Goal: Task Accomplishment & Management: Manage account settings

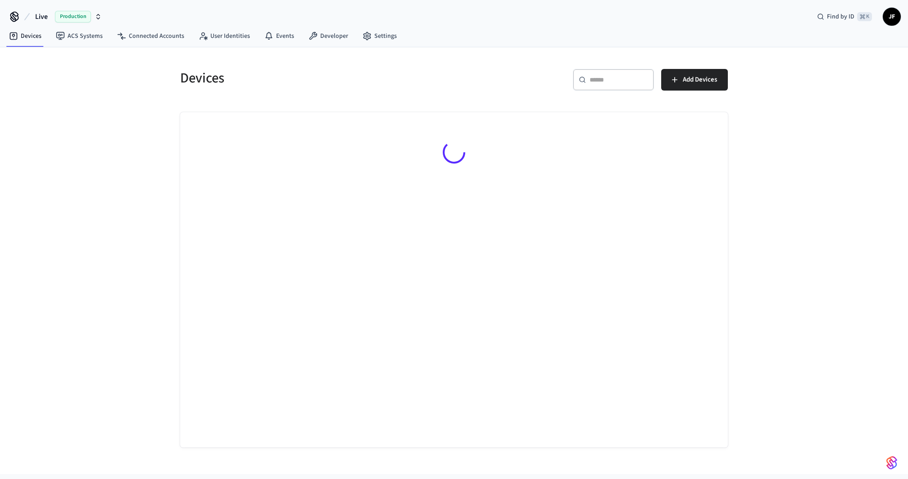
click at [51, 13] on button "Live Production" at bounding box center [68, 16] width 72 height 19
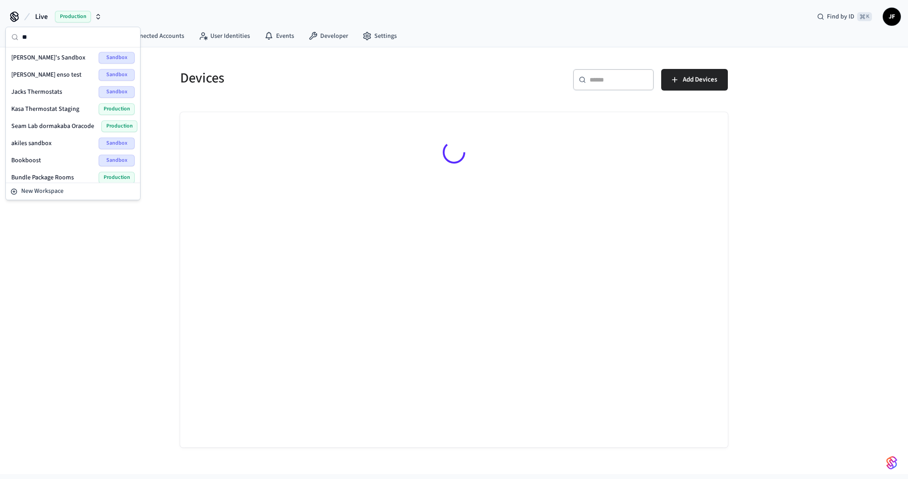
type input "*"
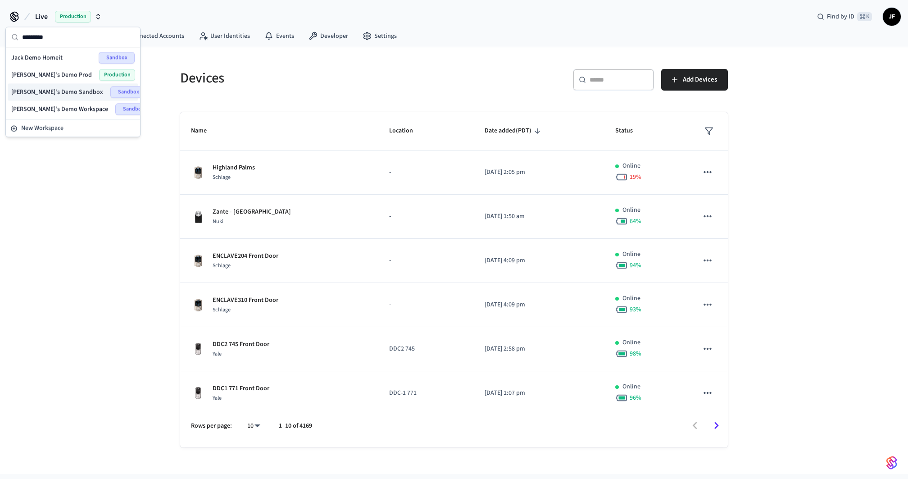
type input "*********"
click at [36, 87] on span "[PERSON_NAME]'s Demo Sandbox" at bounding box center [57, 91] width 92 height 9
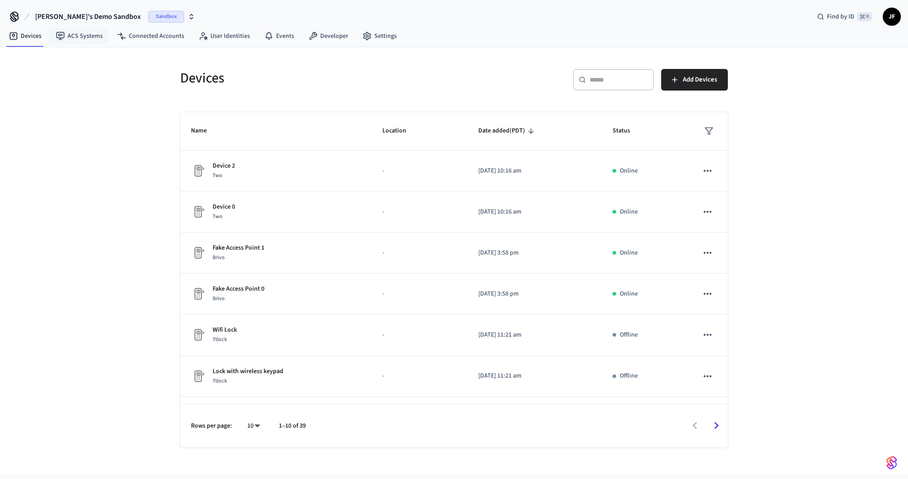
click at [58, 16] on span "[PERSON_NAME]'s Demo Sandbox" at bounding box center [88, 16] width 106 height 11
type input "**********"
click at [76, 58] on span "[PERSON_NAME]'s Demo Prod" at bounding box center [70, 57] width 81 height 9
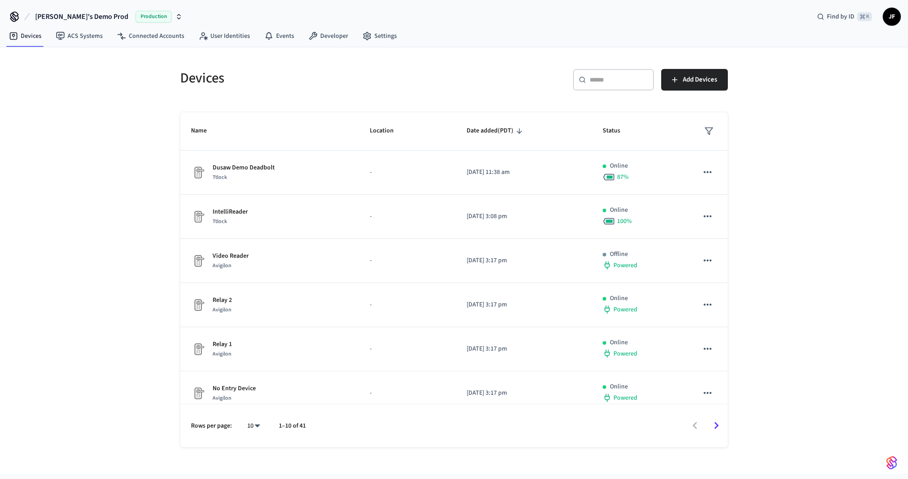
click at [594, 72] on div "​ ​" at bounding box center [613, 80] width 81 height 22
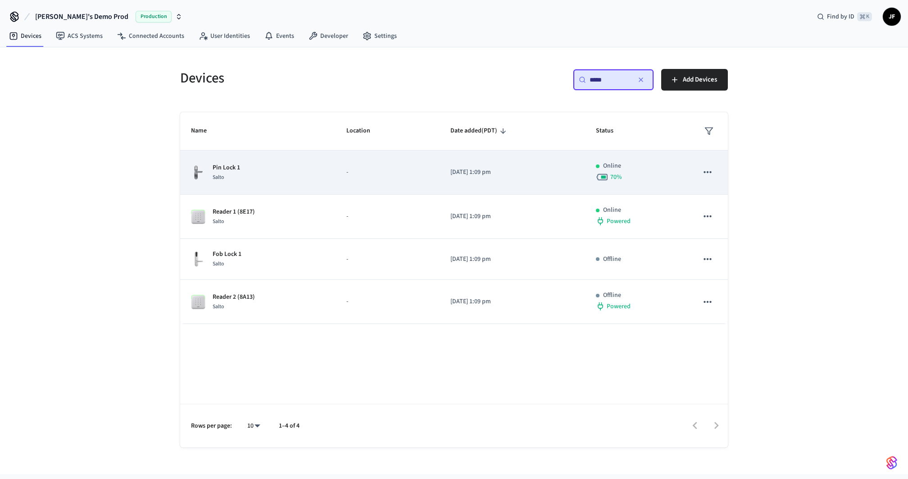
type input "*****"
click at [409, 155] on td "-" at bounding box center [387, 172] width 104 height 44
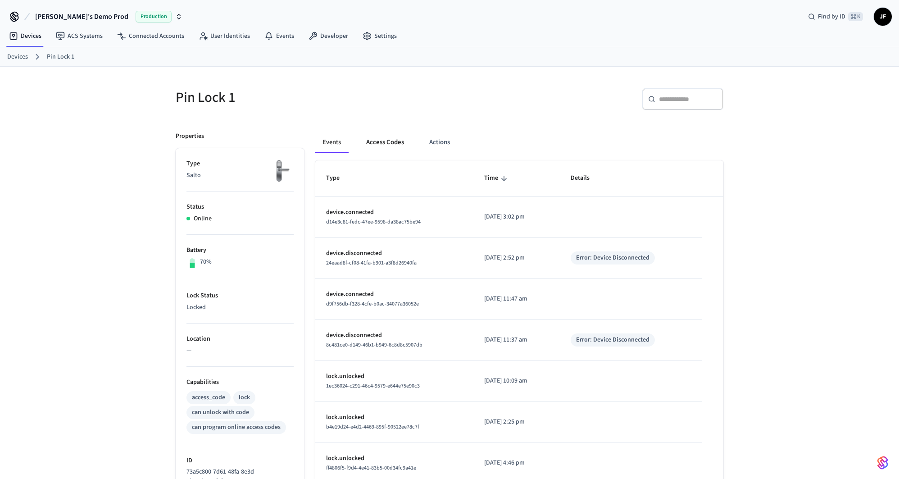
click at [381, 138] on button "Access Codes" at bounding box center [385, 142] width 52 height 22
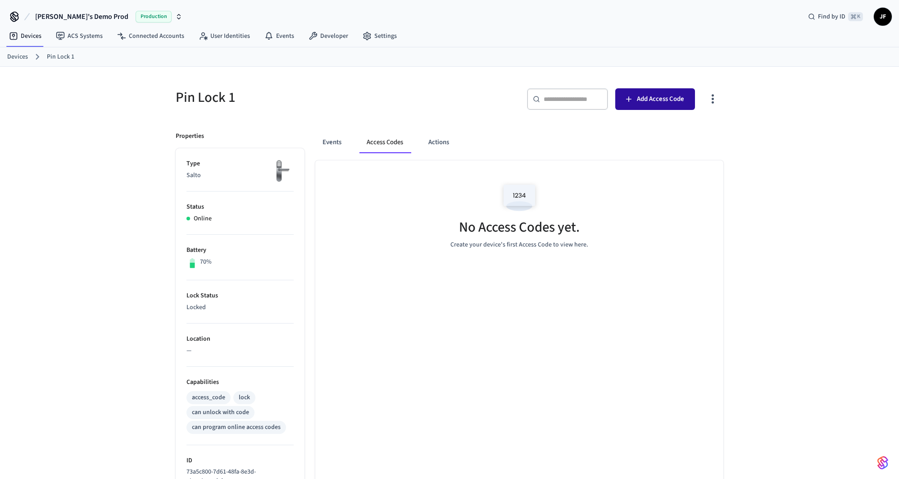
click at [671, 87] on div "​ ​ Add Access Code" at bounding box center [583, 97] width 279 height 40
click at [670, 91] on button "Add Access Code" at bounding box center [655, 99] width 80 height 22
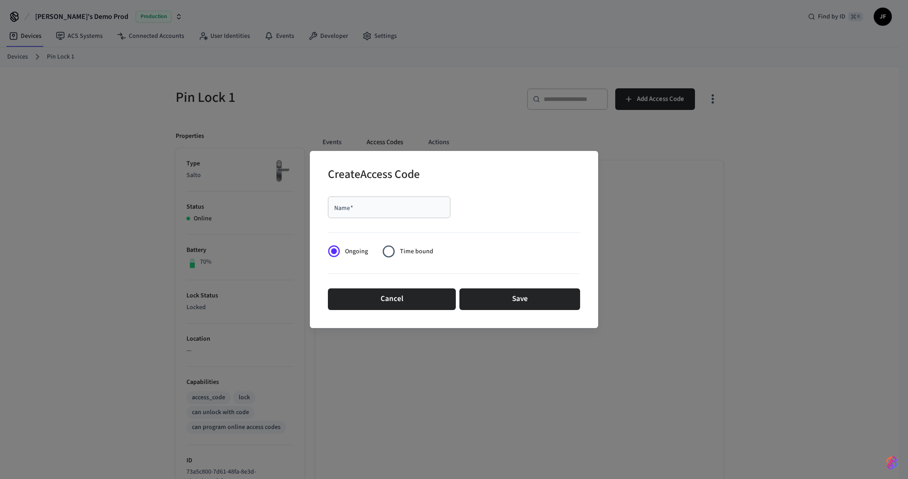
click at [370, 204] on input "Name   *" at bounding box center [389, 207] width 112 height 9
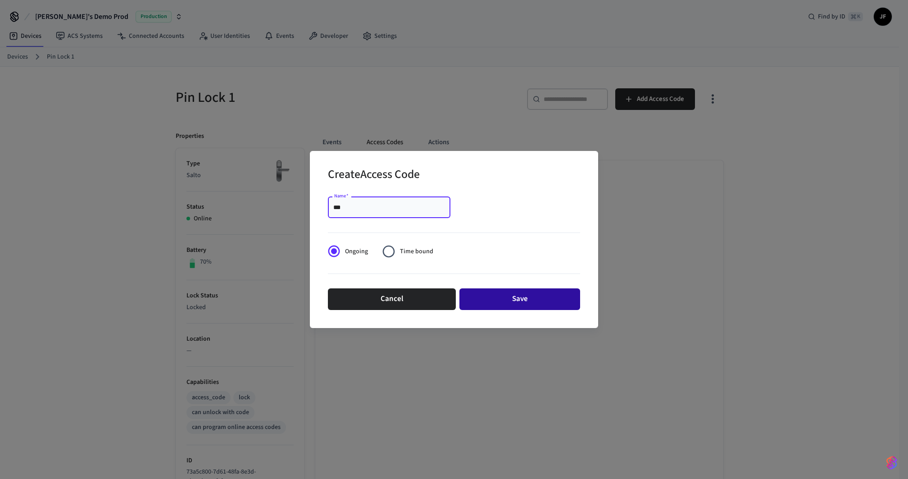
type input "***"
click at [516, 296] on button "Save" at bounding box center [519, 299] width 121 height 22
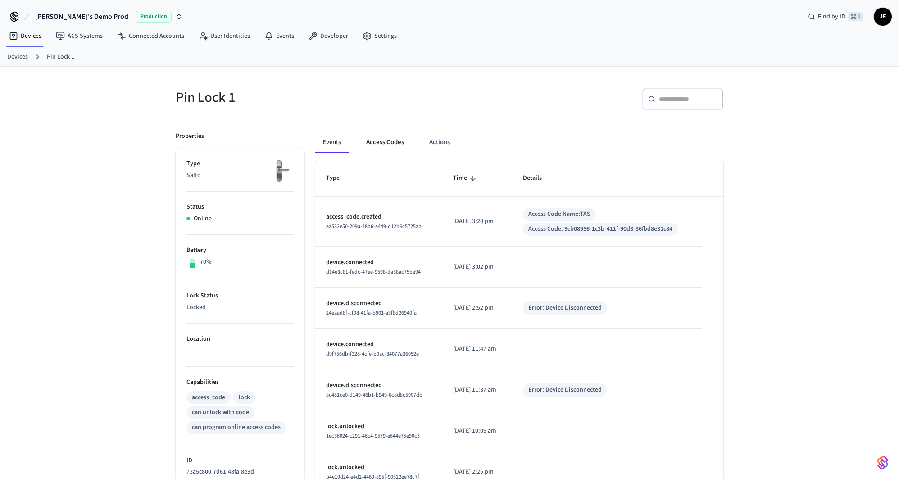
click at [398, 138] on button "Access Codes" at bounding box center [385, 142] width 52 height 22
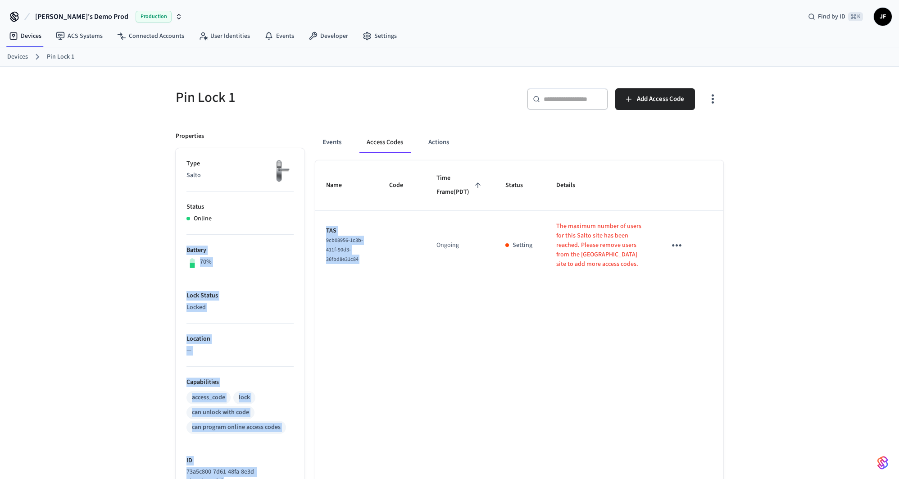
drag, startPoint x: 392, startPoint y: 272, endPoint x: 262, endPoint y: 226, distance: 137.1
click at [262, 226] on div "Properties Type Salto Status Online Battery 70% Lock Status Locked Location — C…" at bounding box center [444, 456] width 558 height 670
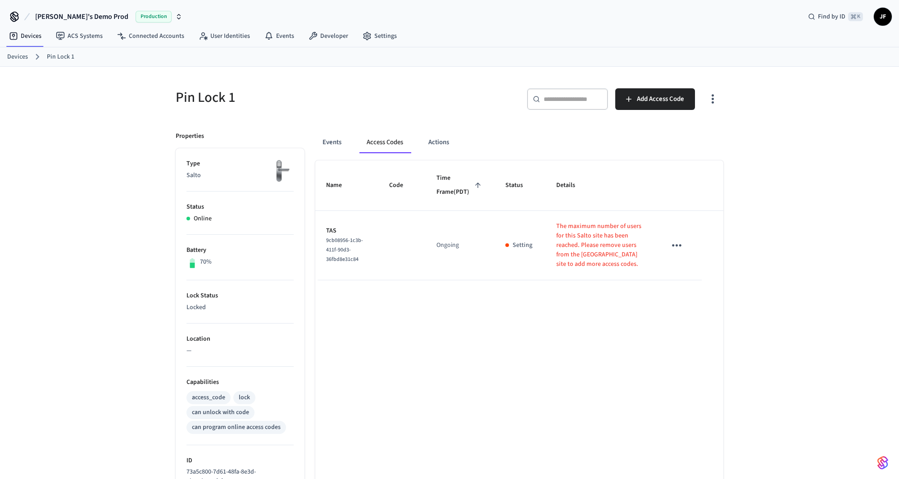
click at [459, 96] on div "​ ​ Add Access Code" at bounding box center [589, 102] width 268 height 29
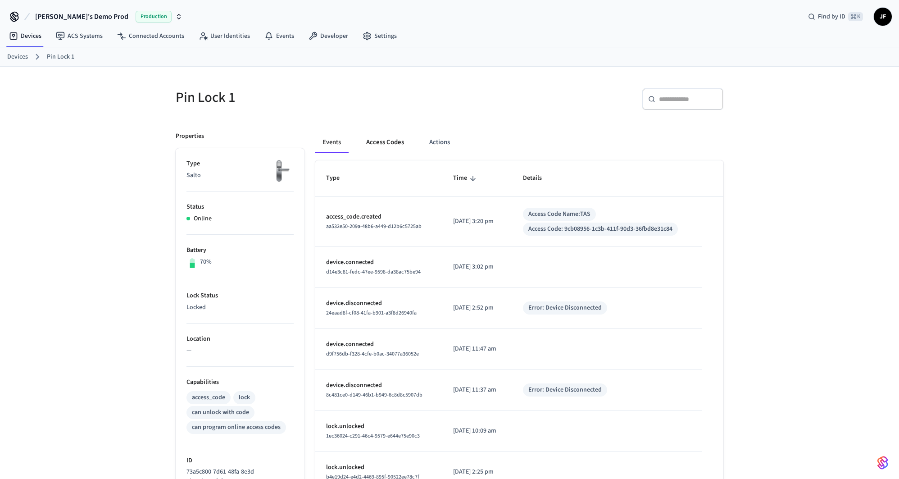
click at [373, 143] on button "Access Codes" at bounding box center [385, 142] width 52 height 22
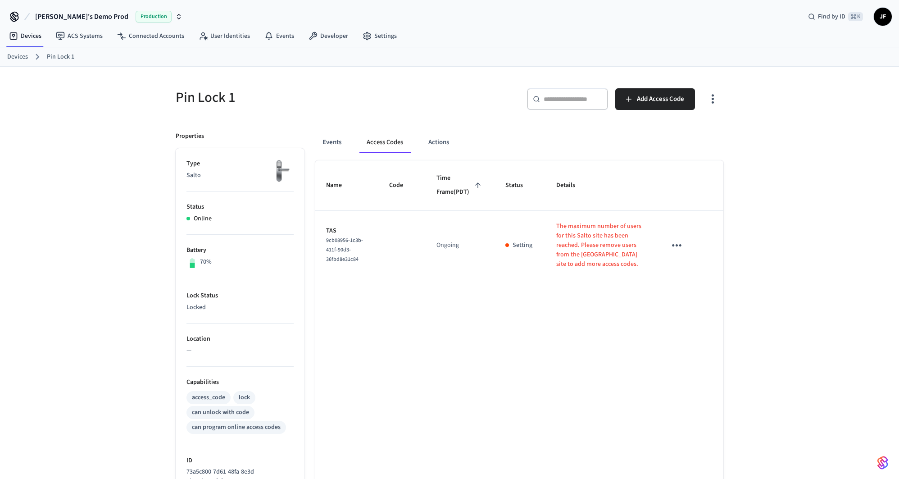
click at [462, 108] on div "​ ​ Add Access Code" at bounding box center [589, 102] width 268 height 29
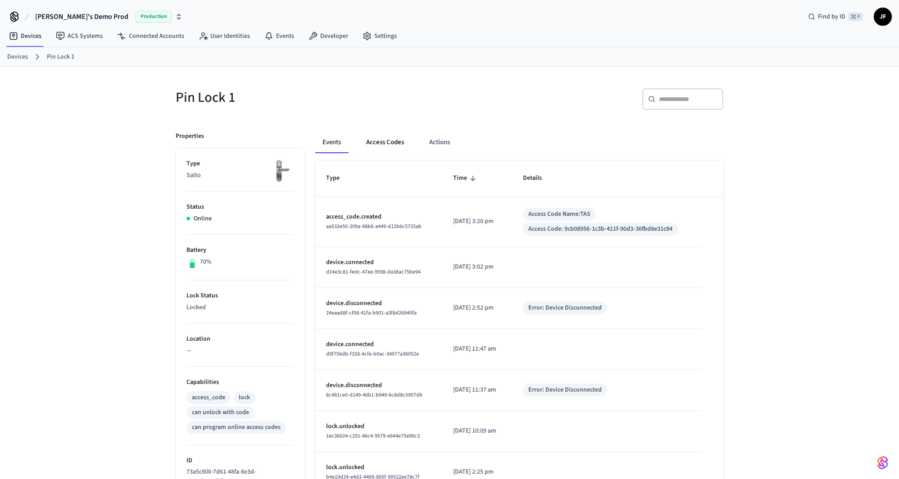
click at [391, 144] on button "Access Codes" at bounding box center [385, 142] width 52 height 22
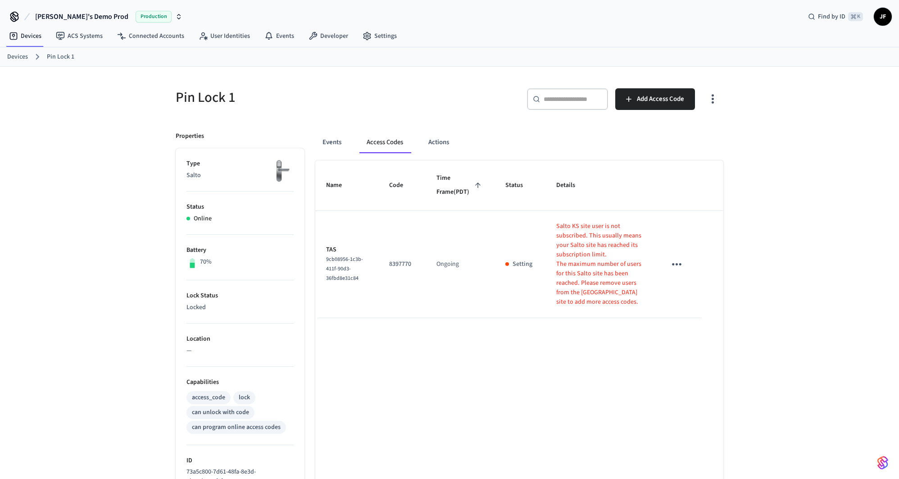
click at [401, 81] on div "Pin Lock 1" at bounding box center [304, 97] width 279 height 40
click at [332, 144] on button "Events" at bounding box center [331, 142] width 33 height 22
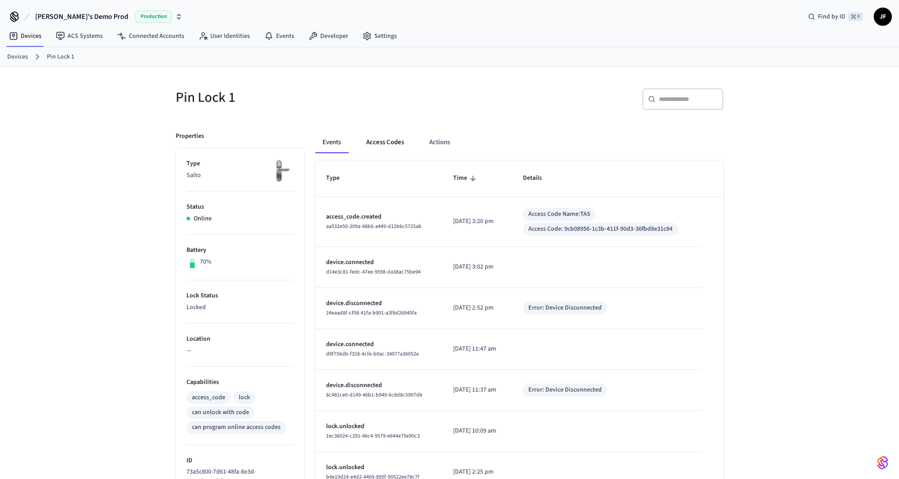
click at [362, 143] on button "Access Codes" at bounding box center [385, 142] width 52 height 22
click at [57, 9] on button "[PERSON_NAME]'s Demo Prod Production" at bounding box center [108, 16] width 153 height 19
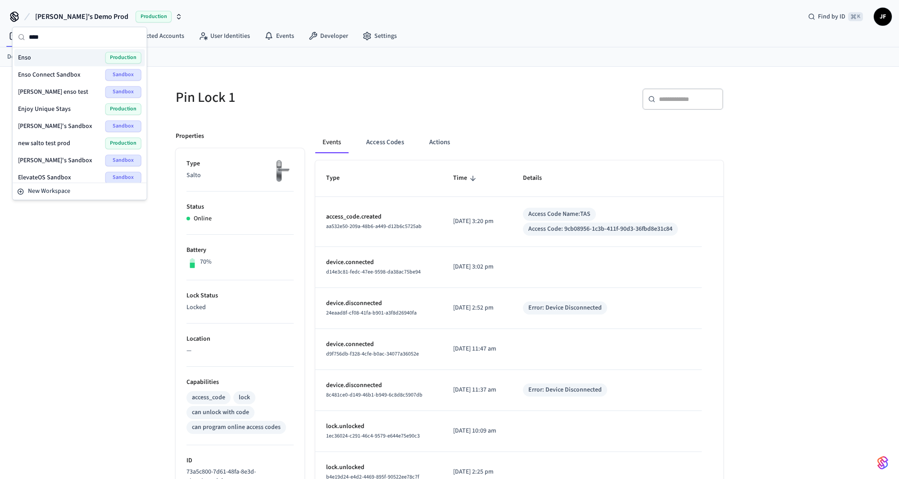
type input "****"
click at [50, 59] on div "Enso Production" at bounding box center [79, 58] width 123 height 12
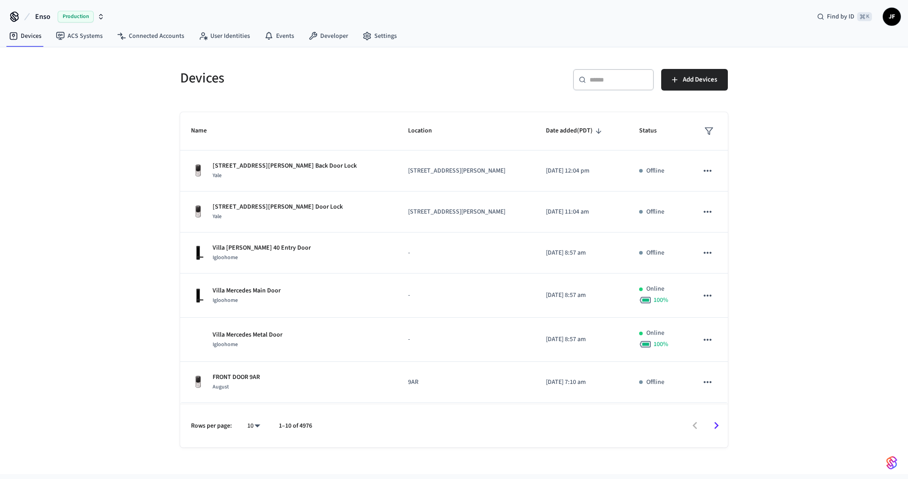
click at [604, 82] on input "text" at bounding box center [618, 79] width 59 height 9
paste input "**********"
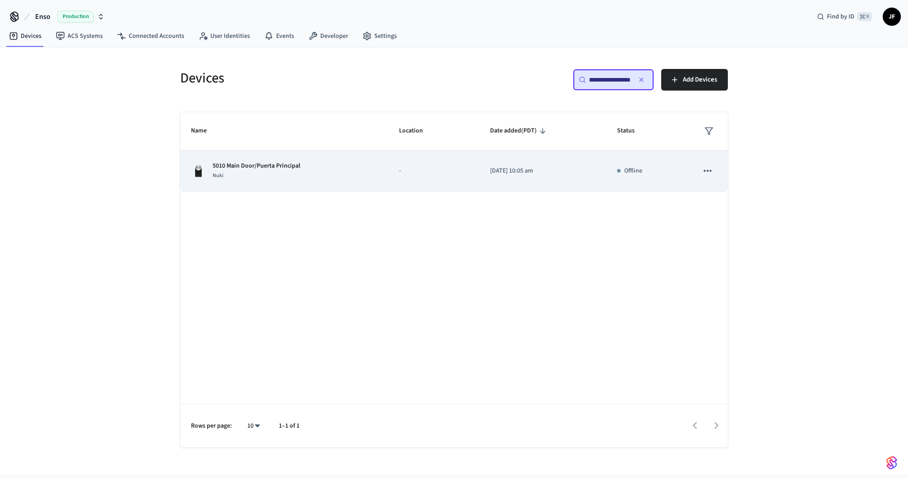
type input "**********"
click at [317, 167] on div "5010 Main Door/Puerta Principal Nuki" at bounding box center [284, 170] width 186 height 19
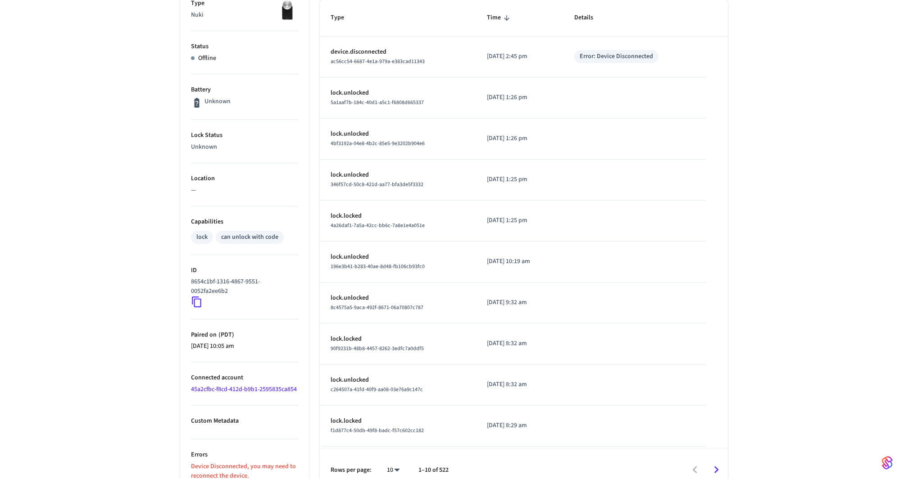
scroll to position [180, 0]
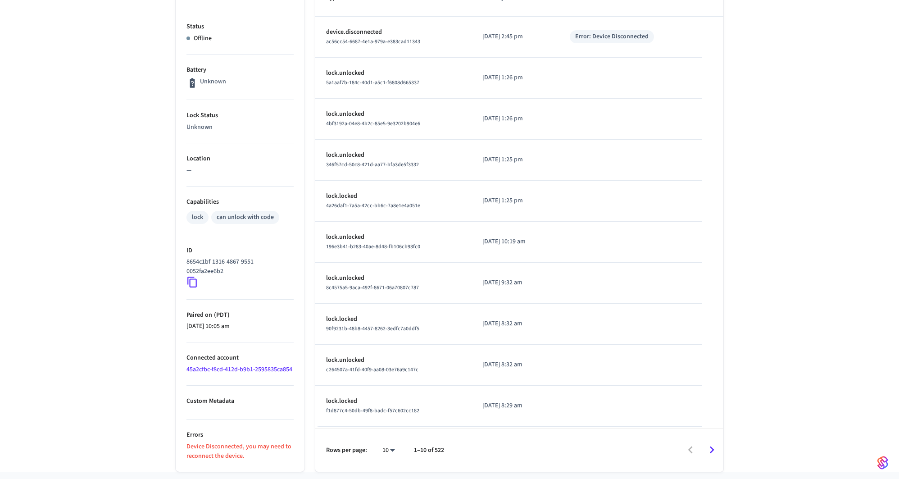
click at [395, 454] on body "Enso Production Find by ID ⌘ K JF Devices ACS Systems Connected Accounts User I…" at bounding box center [449, 159] width 899 height 679
click at [390, 426] on li "25" at bounding box center [385, 428] width 24 height 24
type input "**"
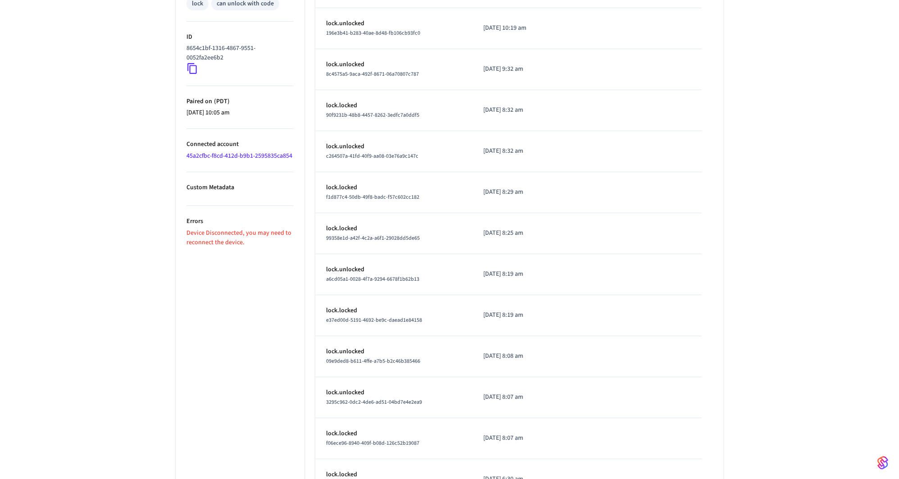
scroll to position [0, 0]
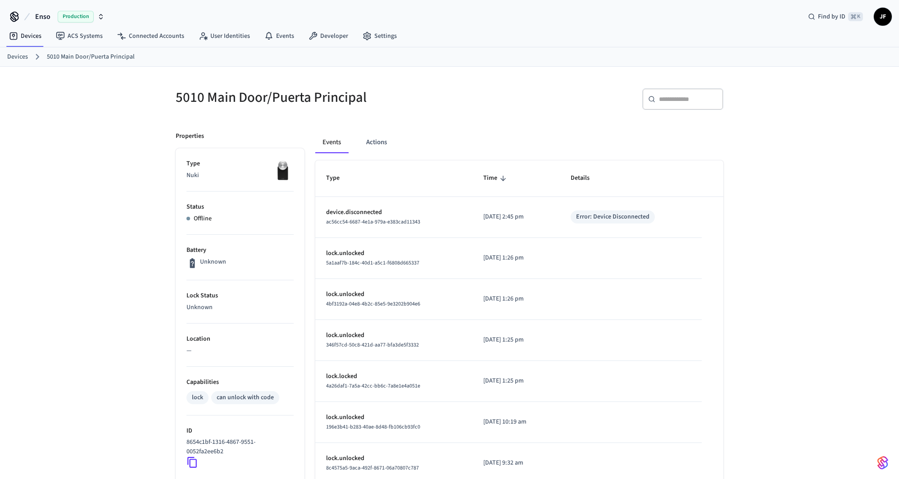
click at [698, 114] on div "​ ​" at bounding box center [682, 102] width 81 height 29
click at [696, 98] on input "text" at bounding box center [688, 99] width 59 height 9
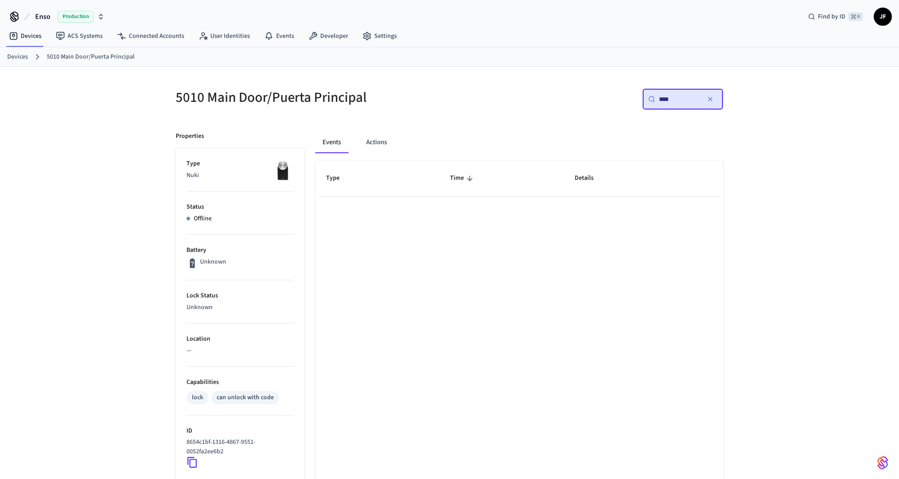
type input "****"
click at [714, 99] on button "button" at bounding box center [710, 99] width 14 height 14
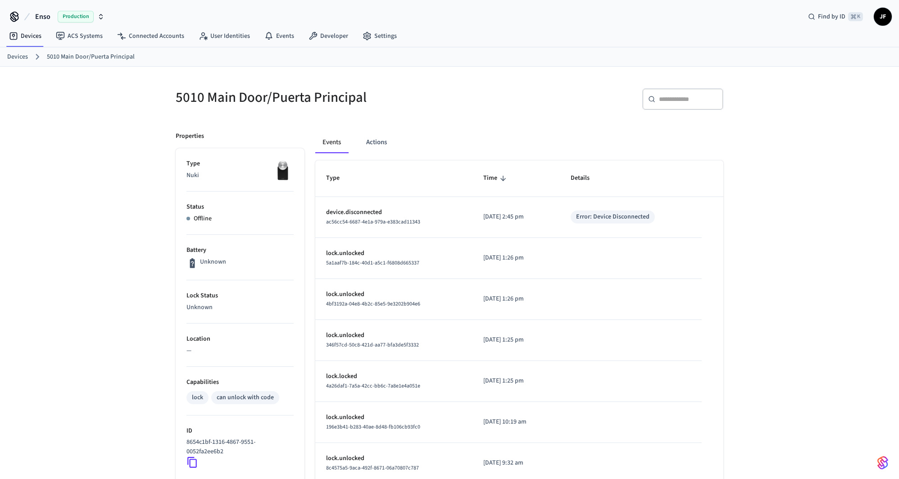
drag, startPoint x: 471, startPoint y: 98, endPoint x: 470, endPoint y: 102, distance: 4.7
click at [472, 98] on div "​ ​" at bounding box center [589, 102] width 268 height 29
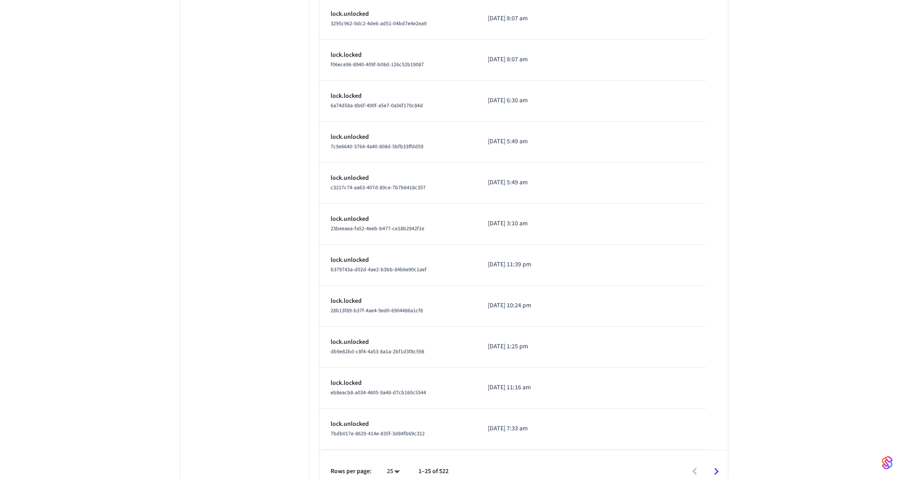
scroll to position [781, 0]
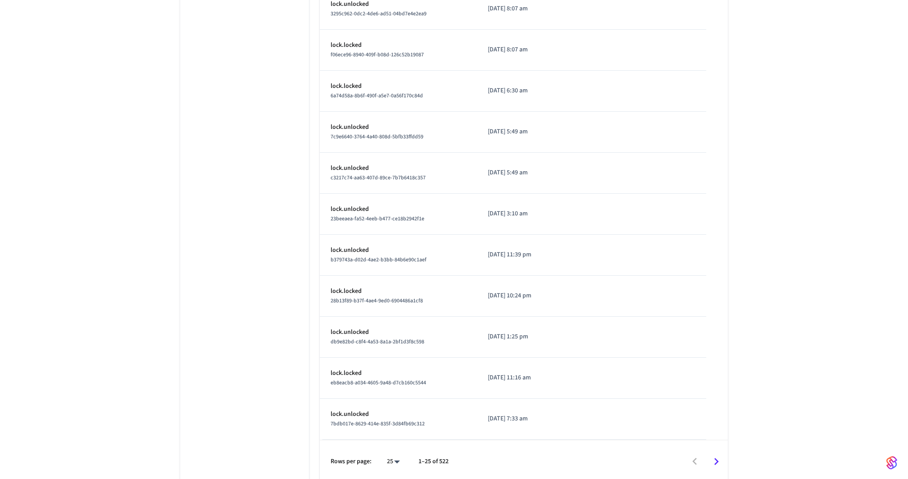
click at [392, 452] on li "100" at bounding box center [385, 453] width 24 height 24
type input "***"
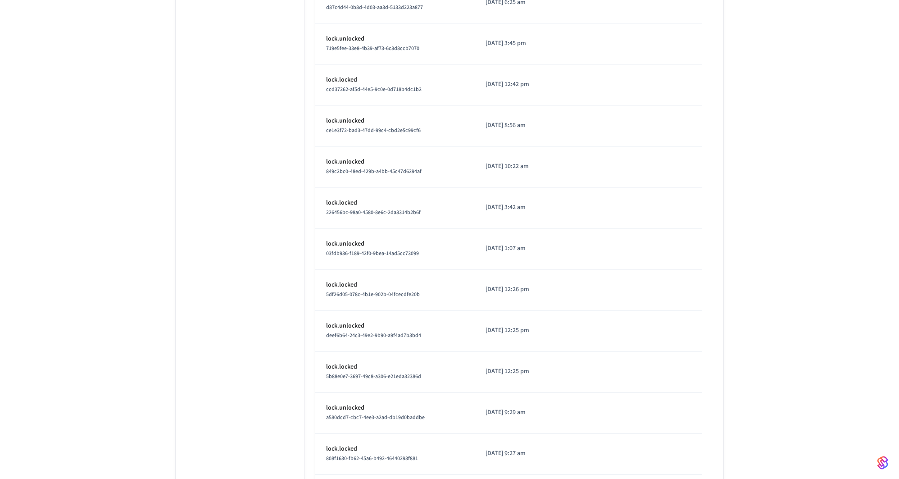
scroll to position [3843, 0]
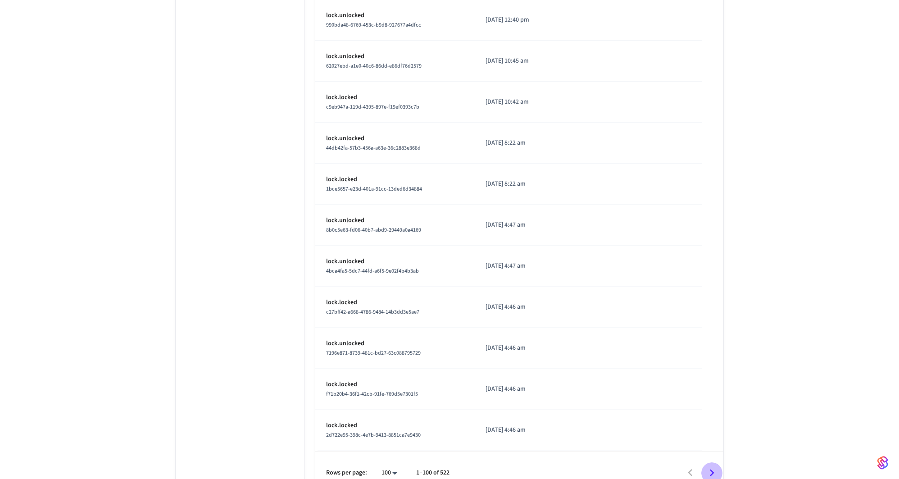
click at [706, 465] on icon "Go to next page" at bounding box center [711, 472] width 14 height 14
click at [711, 465] on icon "Go to next page" at bounding box center [711, 472] width 14 height 14
click at [713, 465] on icon "Go to next page" at bounding box center [711, 472] width 14 height 14
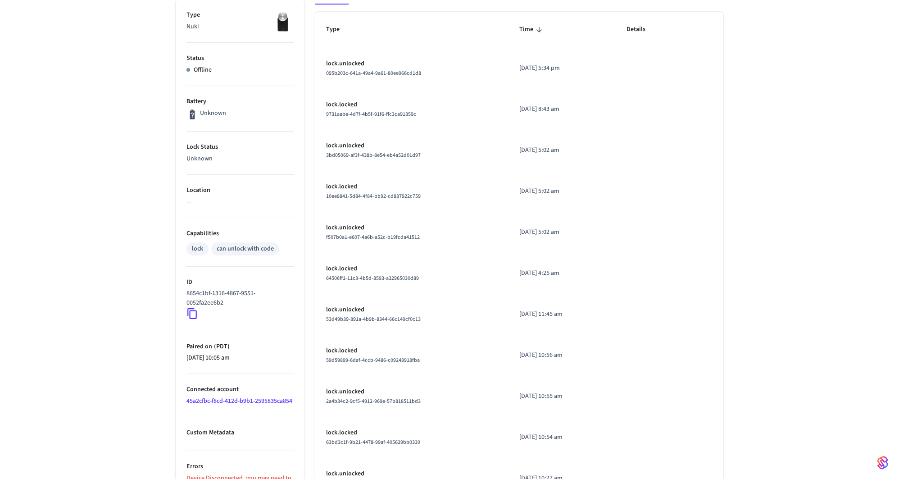
scroll to position [0, 0]
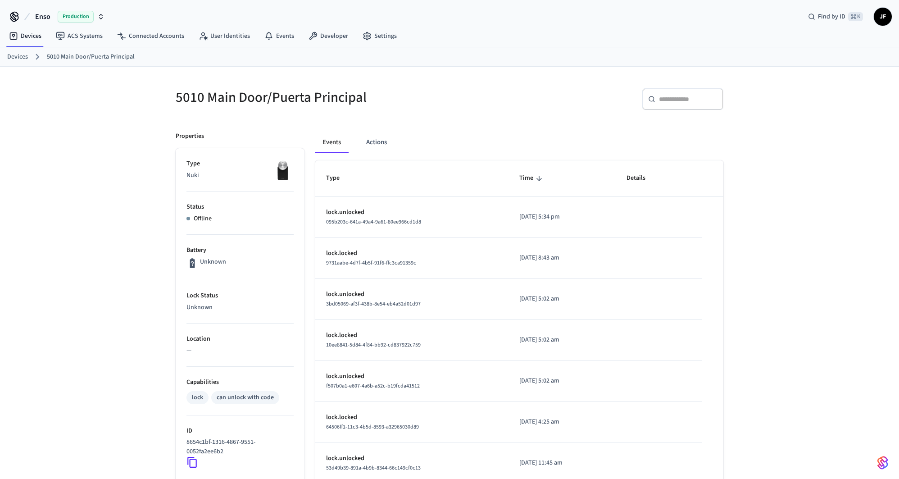
click at [680, 21] on div "Enso Production Find by ID ⌘ K JF" at bounding box center [449, 13] width 899 height 26
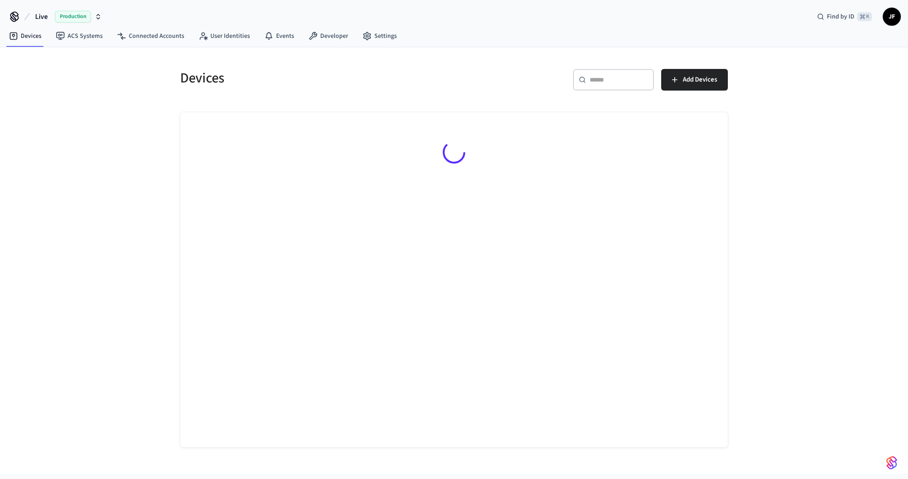
click at [53, 17] on button "Live Production" at bounding box center [68, 16] width 72 height 19
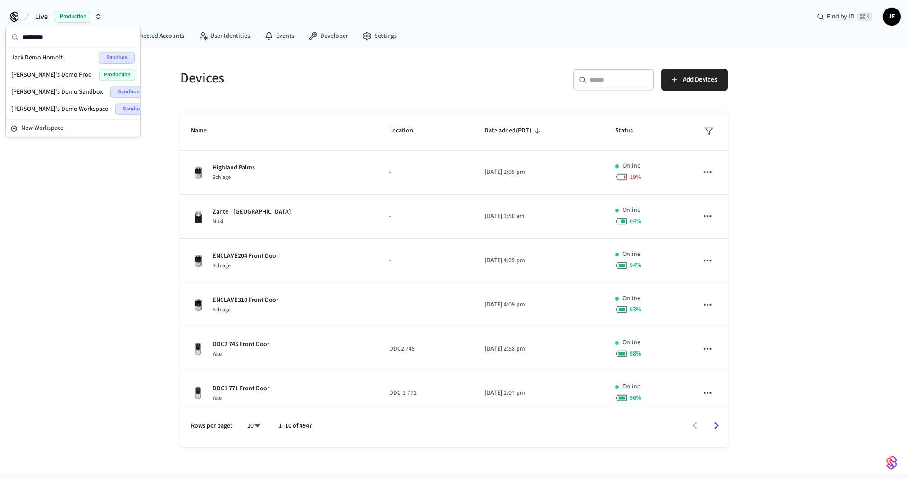
type input "*********"
click at [35, 67] on div "[PERSON_NAME]'s Demo Prod Production" at bounding box center [73, 74] width 131 height 17
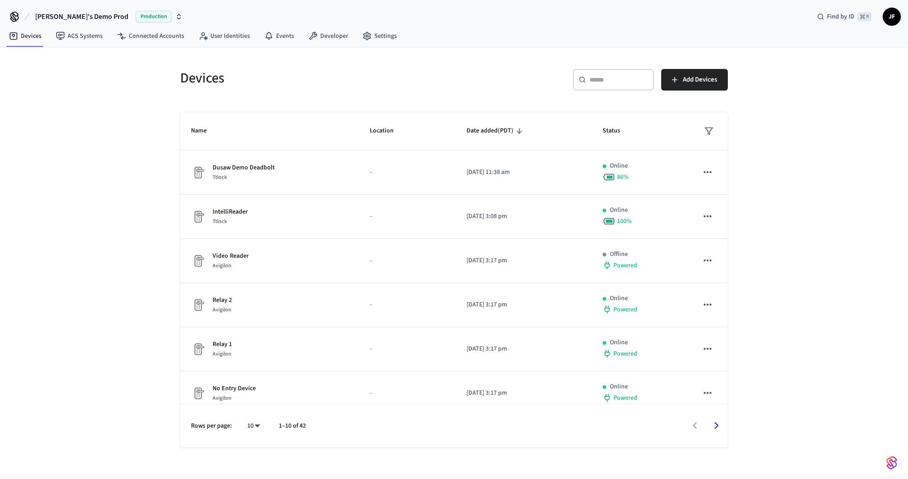
click at [605, 87] on div "​ ​" at bounding box center [613, 80] width 81 height 22
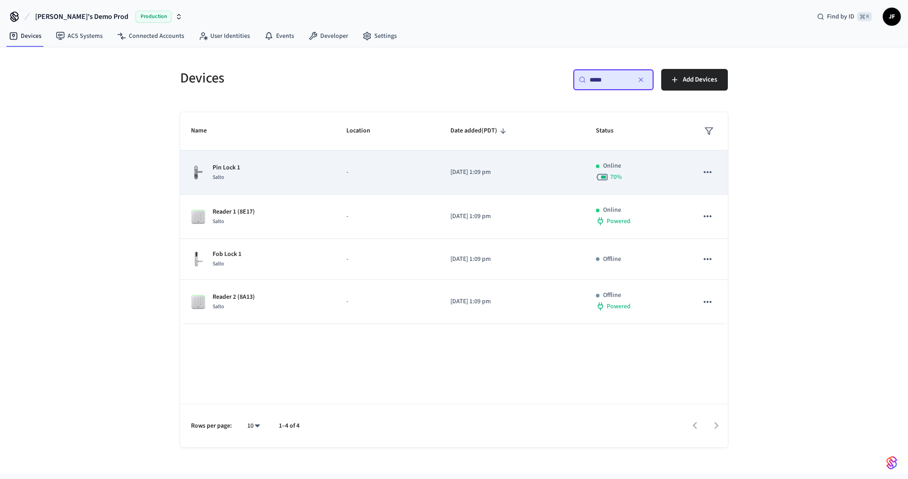
type input "*****"
click at [321, 160] on td "Pin Lock 1 Salto" at bounding box center [257, 172] width 155 height 44
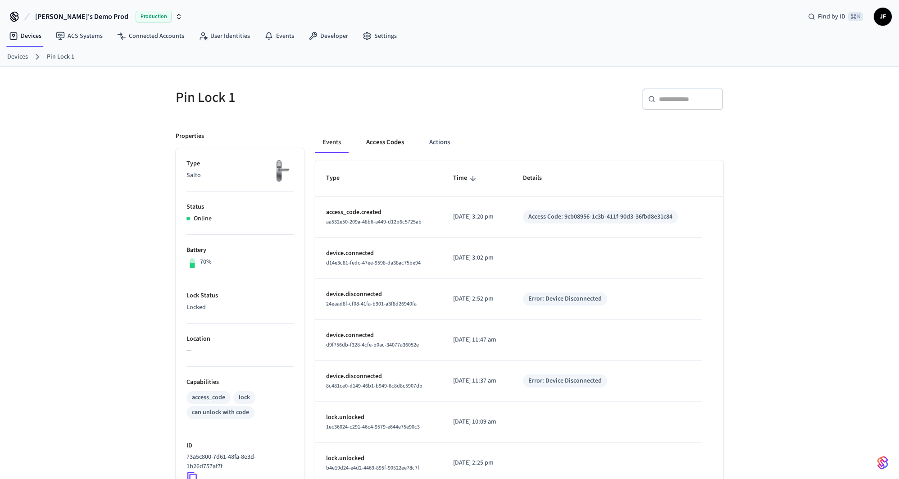
click at [373, 132] on button "Access Codes" at bounding box center [385, 142] width 52 height 22
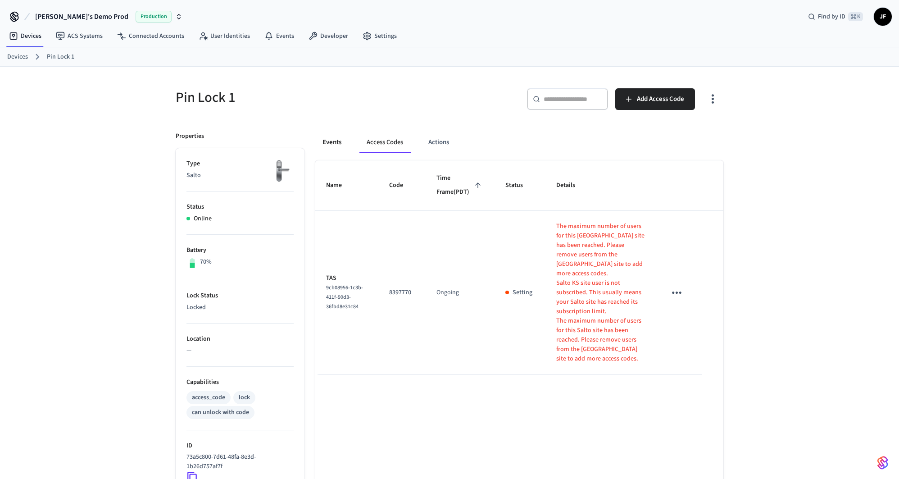
click at [337, 148] on button "Events" at bounding box center [331, 142] width 33 height 22
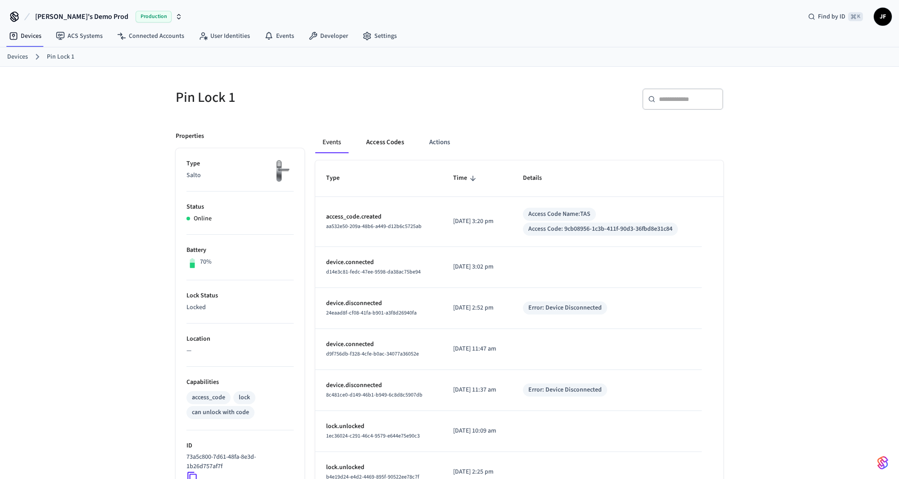
click at [386, 142] on button "Access Codes" at bounding box center [385, 142] width 52 height 22
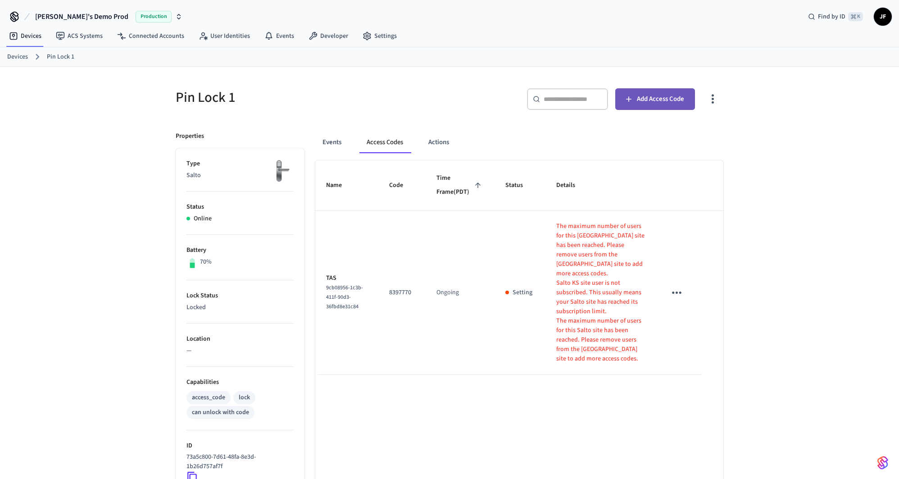
click at [652, 108] on button "Add Access Code" at bounding box center [655, 99] width 80 height 22
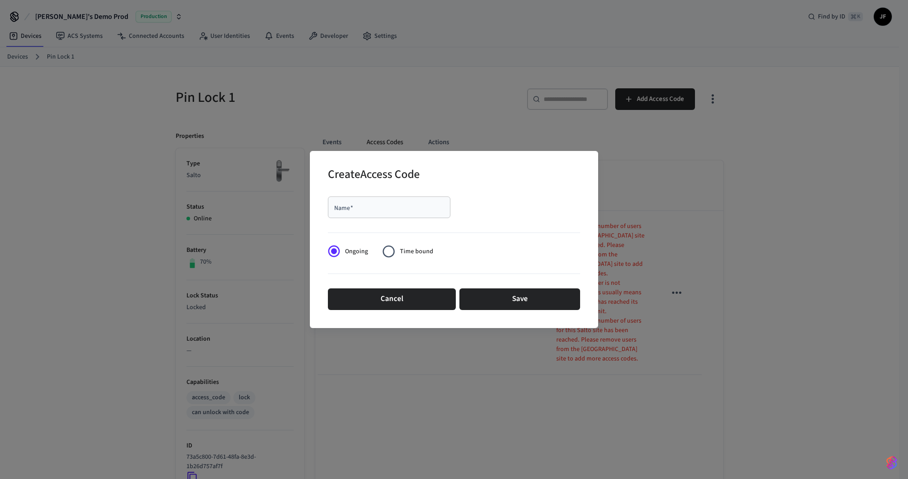
click at [403, 218] on div "Name   * Name   *" at bounding box center [391, 208] width 126 height 25
click at [392, 214] on div "Name   *" at bounding box center [389, 207] width 122 height 22
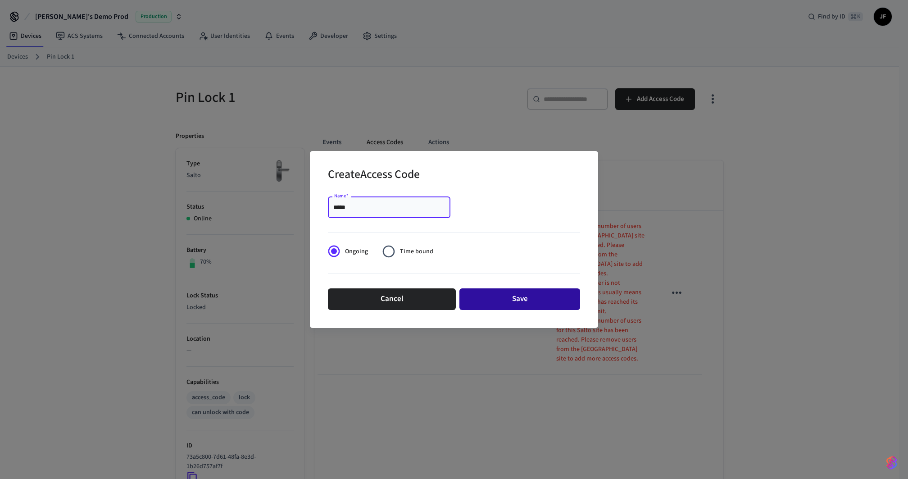
type input "*****"
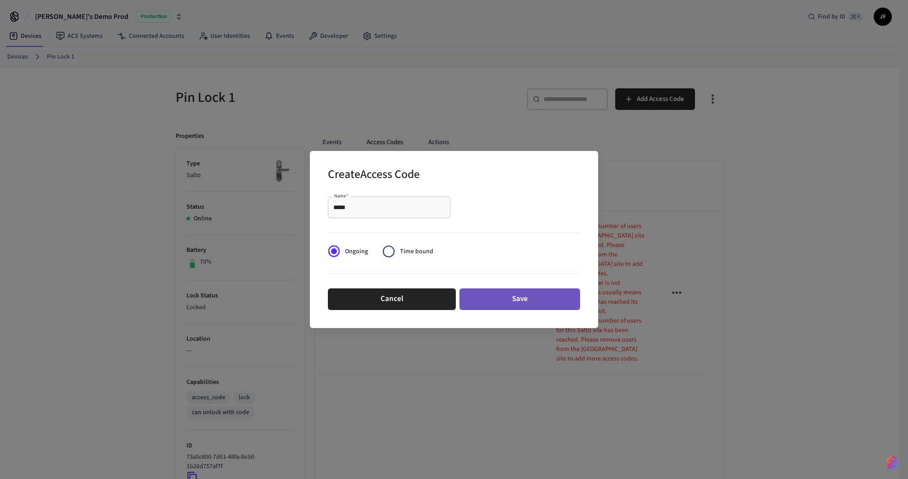
click at [491, 294] on button "Save" at bounding box center [519, 299] width 121 height 22
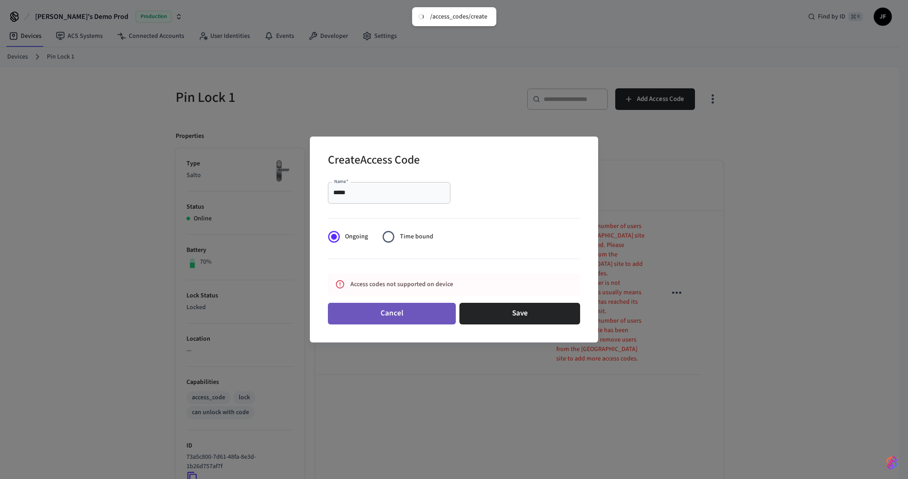
click at [381, 310] on button "Cancel" at bounding box center [392, 314] width 128 height 22
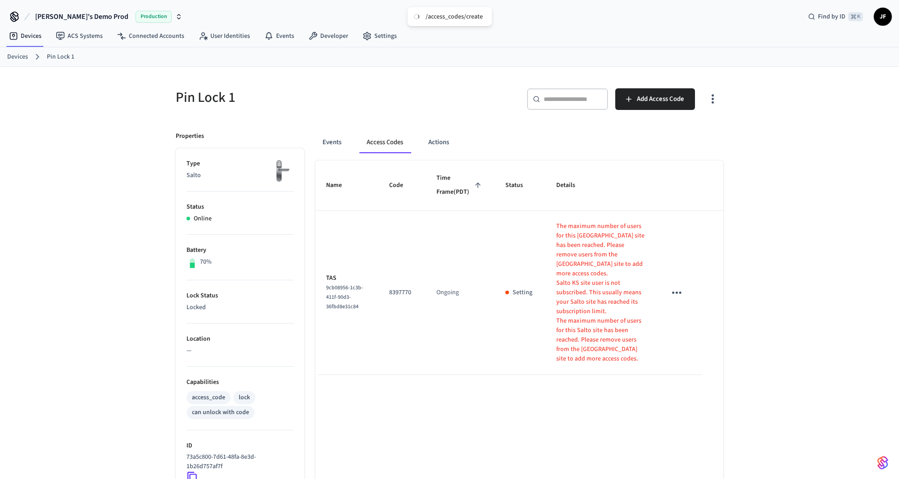
click at [438, 104] on h5 "Pin Lock 1" at bounding box center [310, 97] width 268 height 18
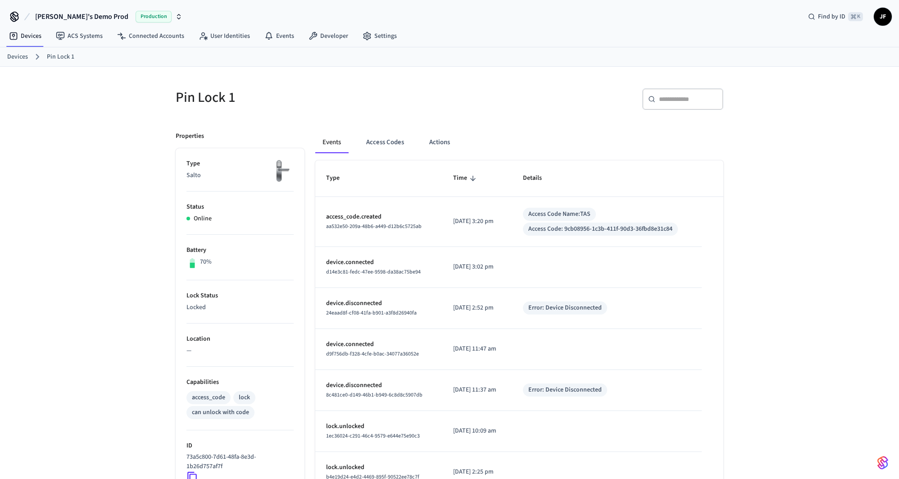
click at [14, 54] on link "Devices" at bounding box center [17, 56] width 21 height 9
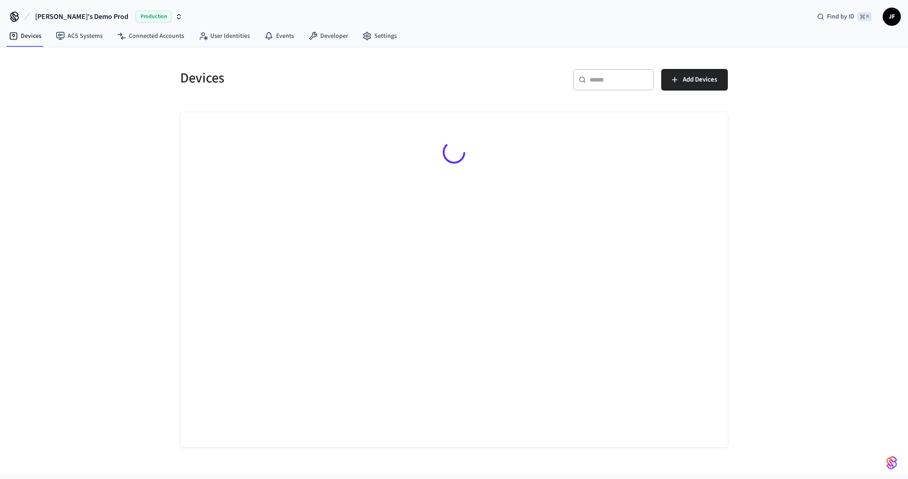
click at [59, 17] on span "[PERSON_NAME]'s Demo Prod" at bounding box center [81, 16] width 93 height 11
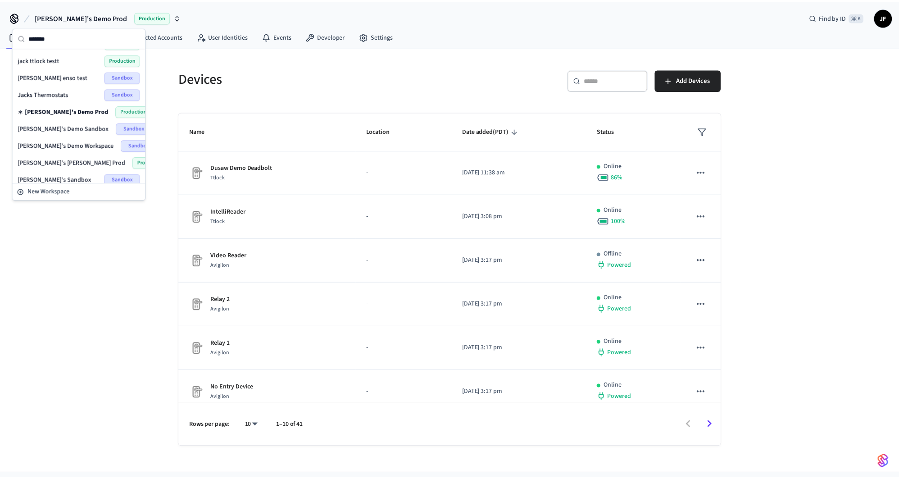
scroll to position [3, 0]
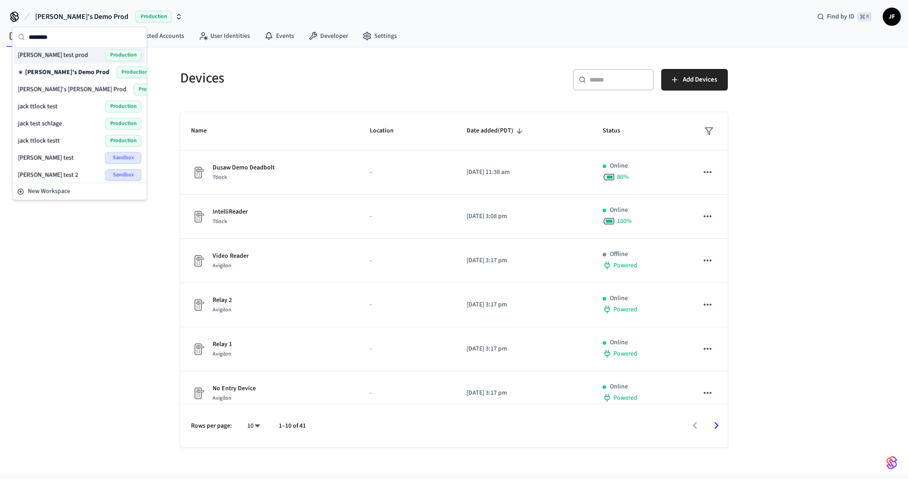
type input "********"
click at [49, 57] on span "[PERSON_NAME] test prod" at bounding box center [53, 54] width 70 height 9
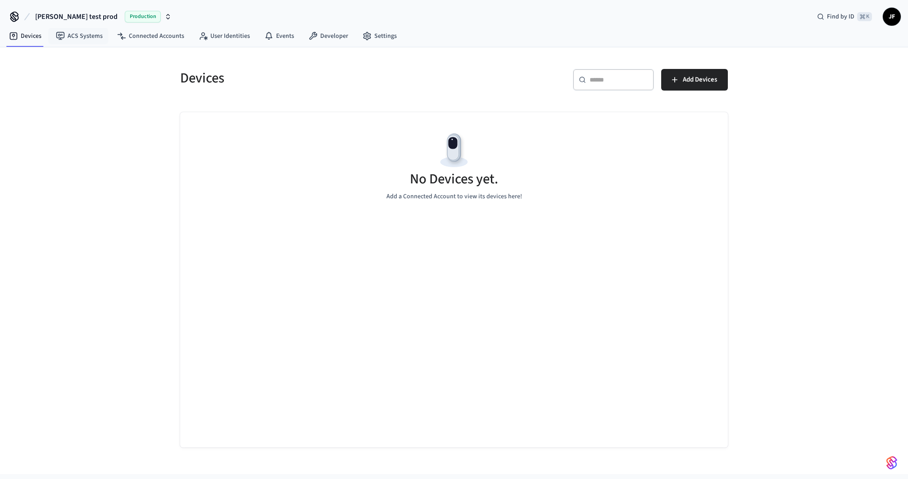
click at [76, 15] on span "[PERSON_NAME] test prod" at bounding box center [76, 16] width 82 height 11
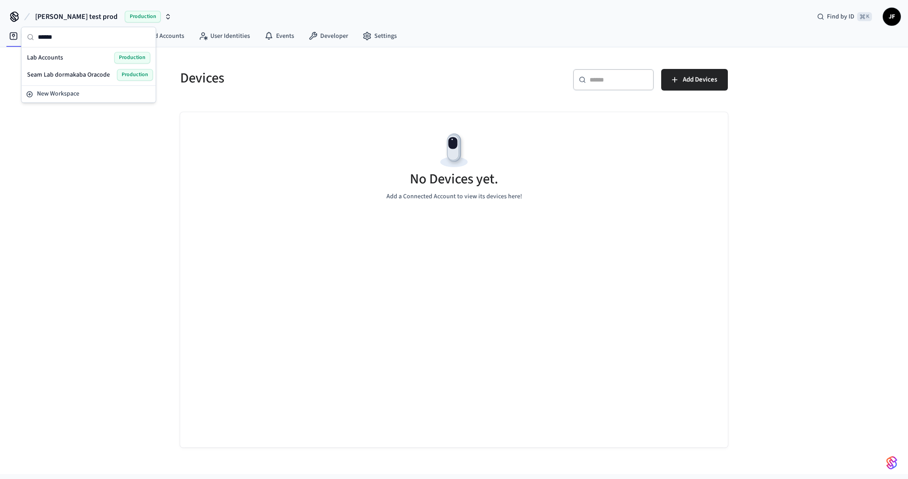
type input "******"
click at [70, 54] on div "Lab Accounts Production" at bounding box center [88, 58] width 123 height 12
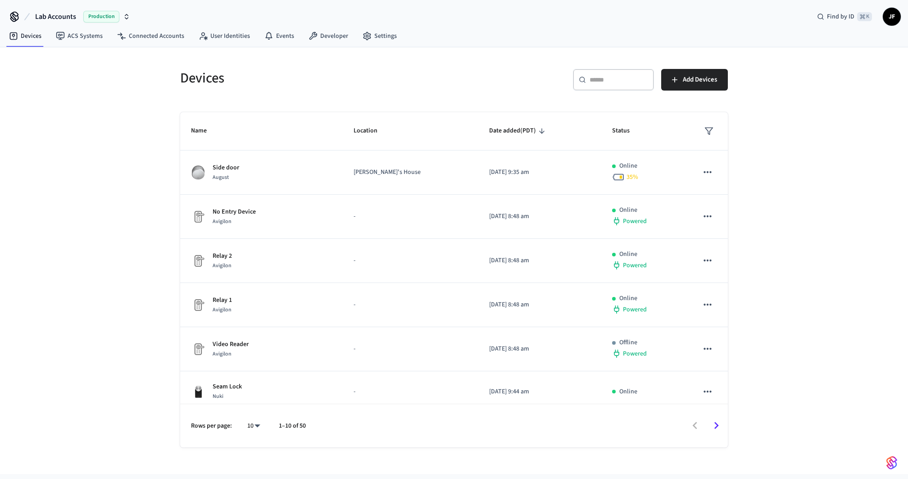
click at [603, 81] on input "text" at bounding box center [618, 79] width 59 height 9
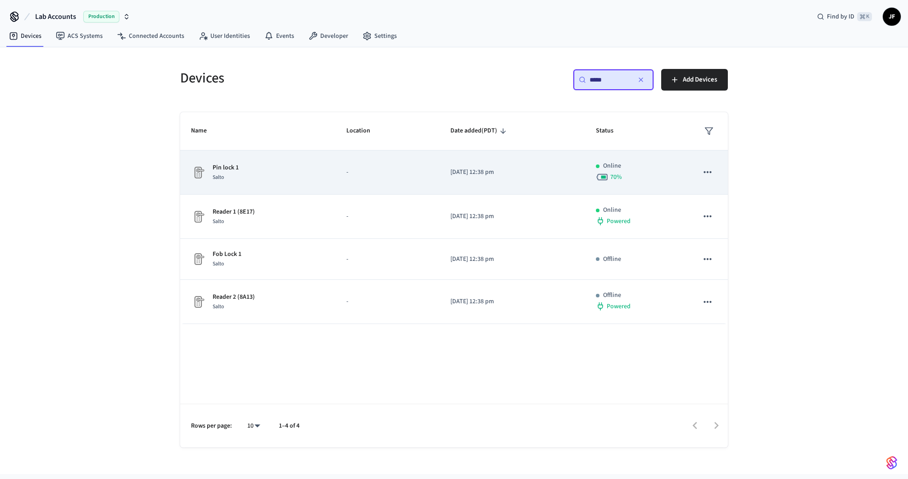
type input "*****"
click at [348, 187] on td "-" at bounding box center [387, 172] width 104 height 44
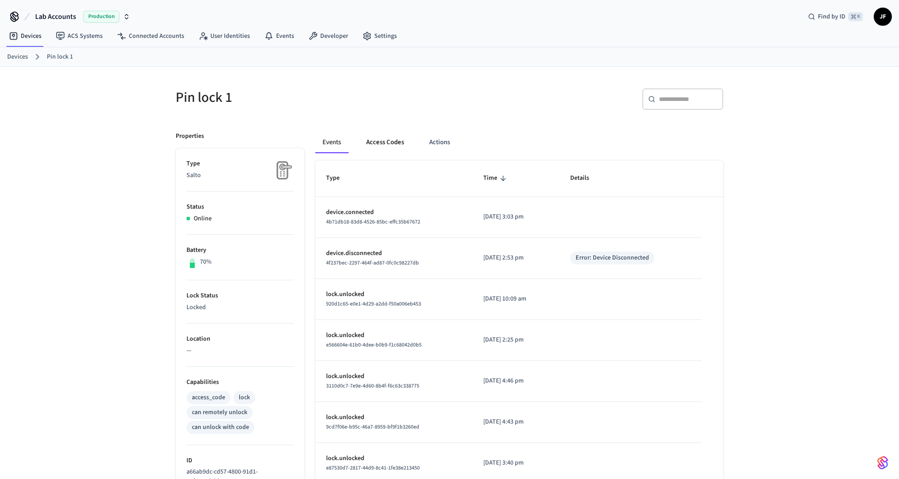
click at [373, 152] on button "Access Codes" at bounding box center [385, 142] width 52 height 22
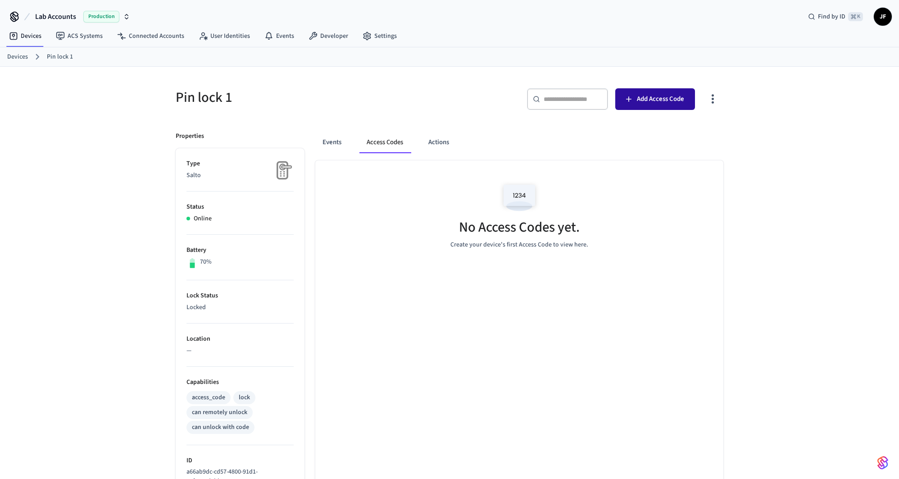
click at [629, 99] on icon "button" at bounding box center [628, 99] width 9 height 9
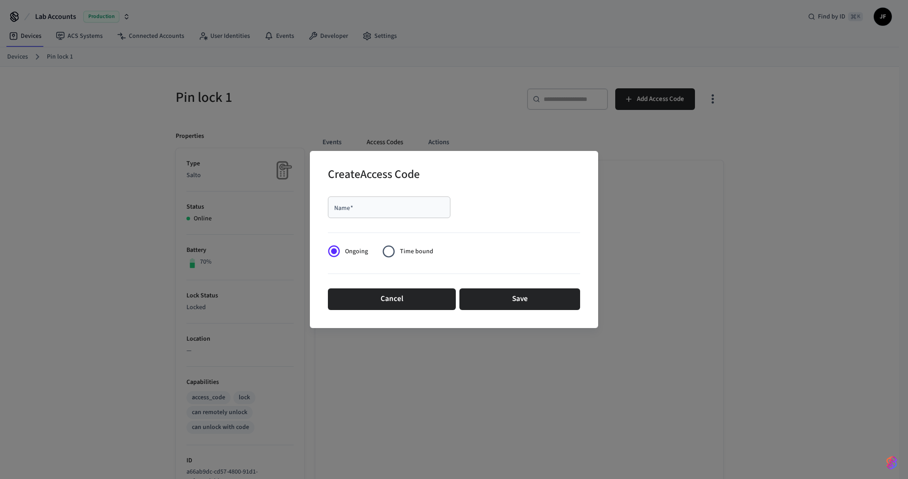
click at [426, 203] on input "Name   *" at bounding box center [389, 207] width 112 height 9
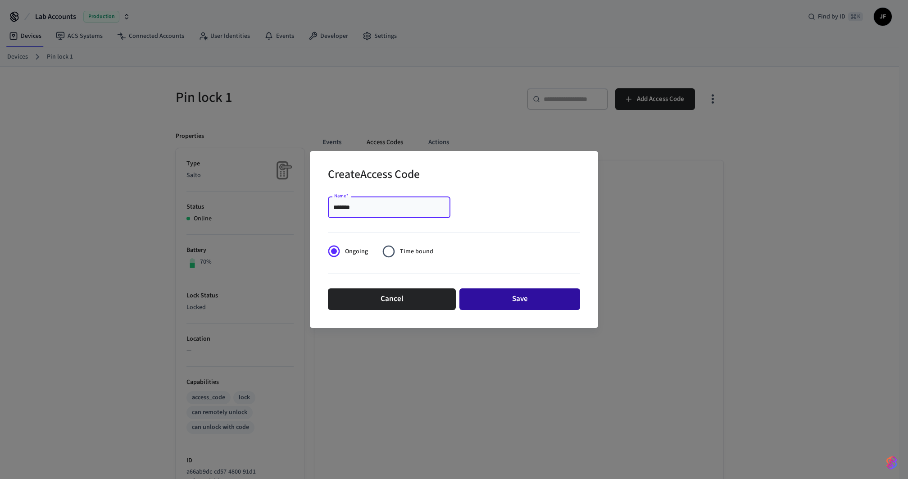
type input "*******"
click at [497, 291] on button "Save" at bounding box center [519, 299] width 121 height 22
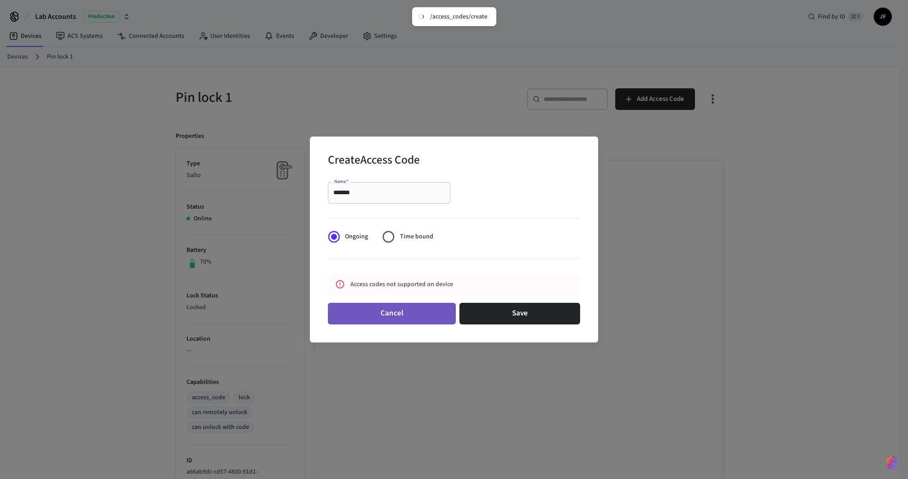
click at [405, 310] on button "Cancel" at bounding box center [392, 314] width 128 height 22
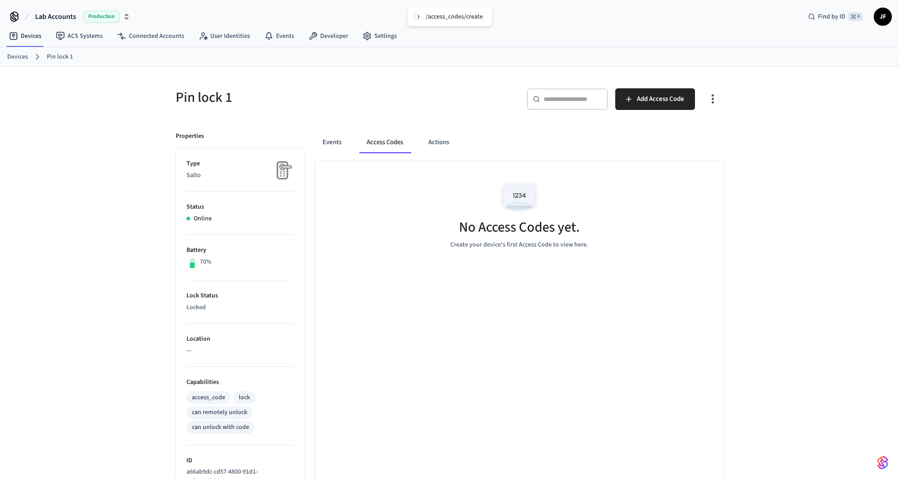
click at [21, 64] on div "Devices Pin lock 1" at bounding box center [449, 56] width 899 height 19
click at [21, 60] on link "Devices" at bounding box center [17, 56] width 21 height 9
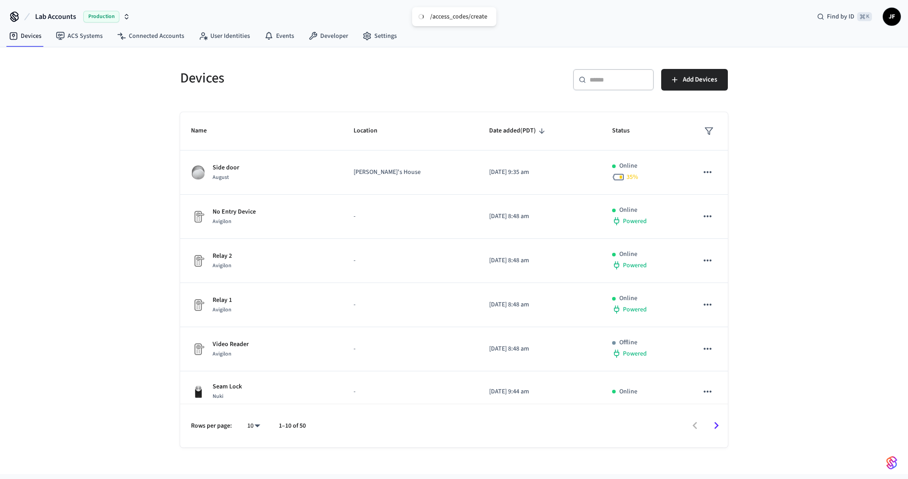
click at [601, 85] on div "​ ​" at bounding box center [613, 80] width 81 height 22
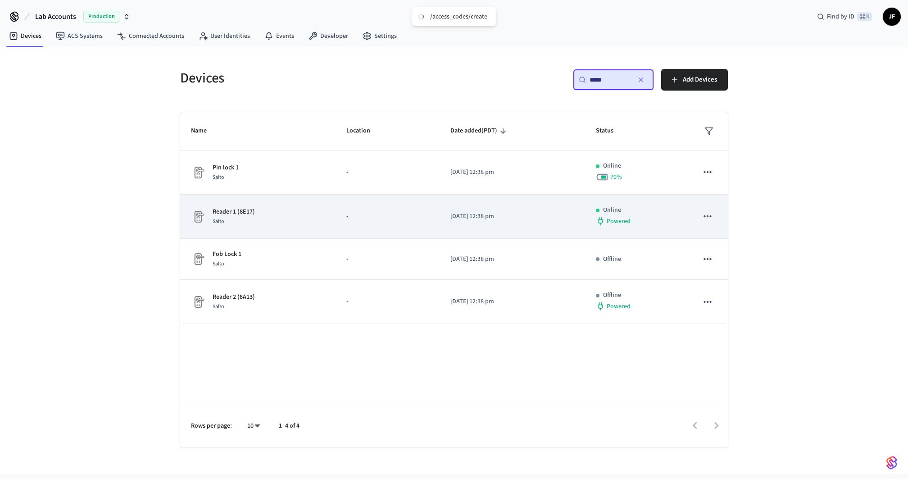
type input "*****"
click at [259, 208] on div "Reader 1 (8E17) Salto" at bounding box center [258, 216] width 134 height 19
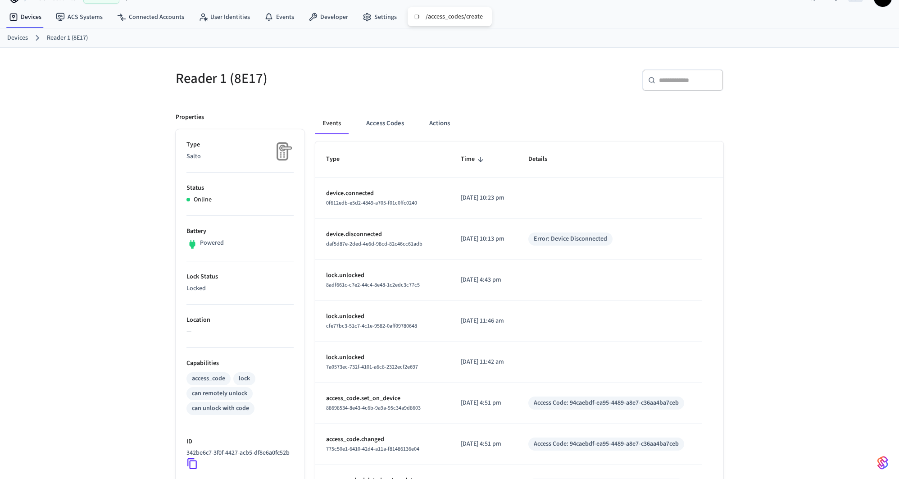
scroll to position [20, 0]
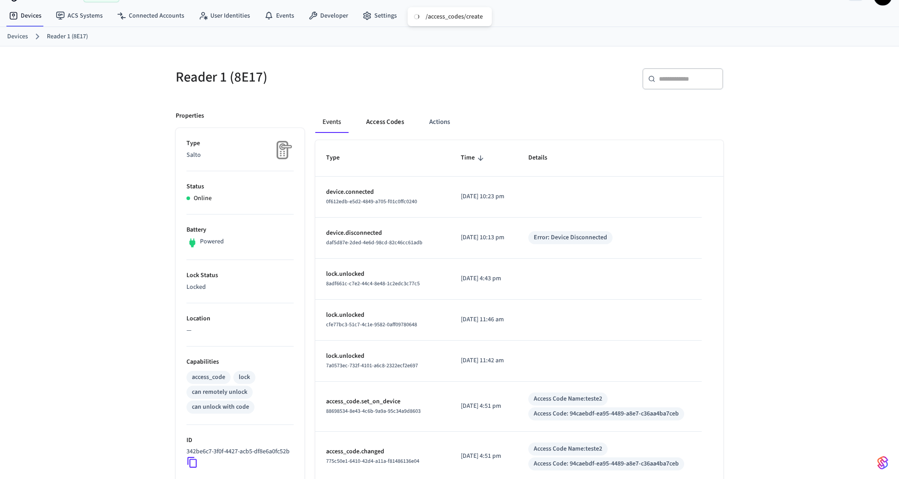
click at [394, 114] on button "Access Codes" at bounding box center [385, 122] width 52 height 22
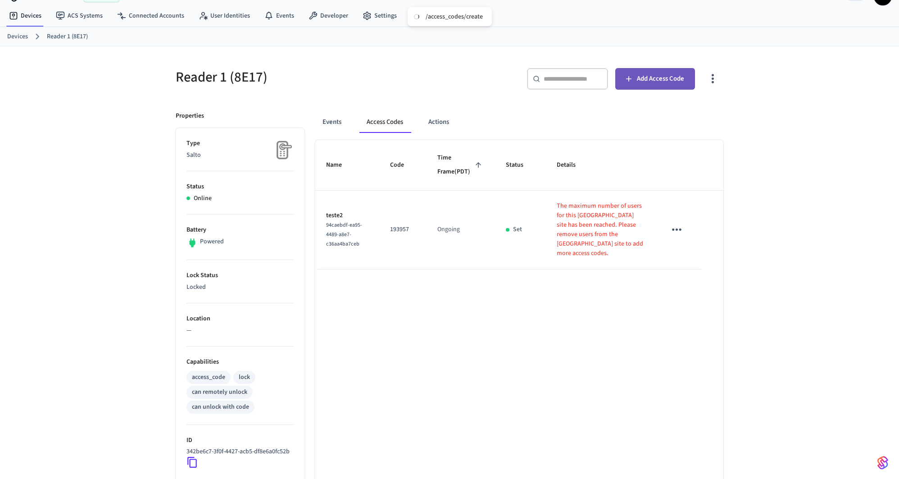
click at [661, 84] on button "Add Access Code" at bounding box center [655, 79] width 80 height 22
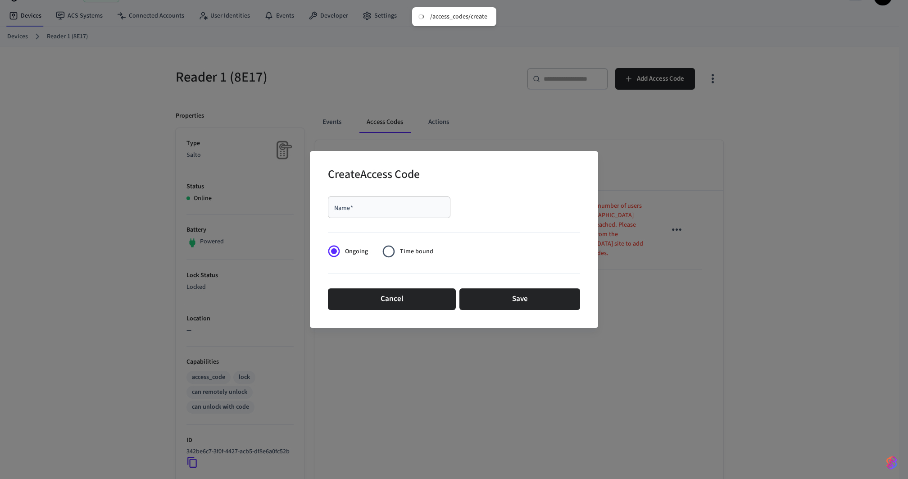
click at [441, 214] on div "Name   *" at bounding box center [389, 207] width 122 height 22
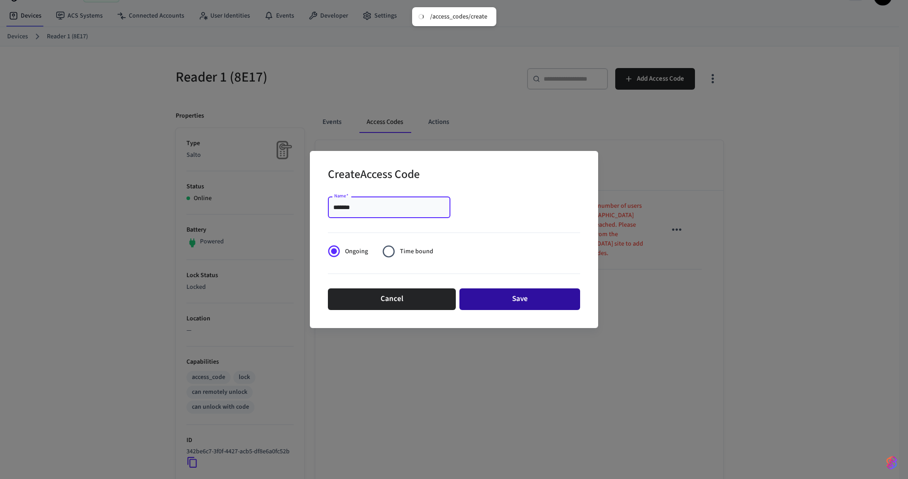
type input "*******"
click at [500, 294] on button "Save" at bounding box center [519, 299] width 121 height 22
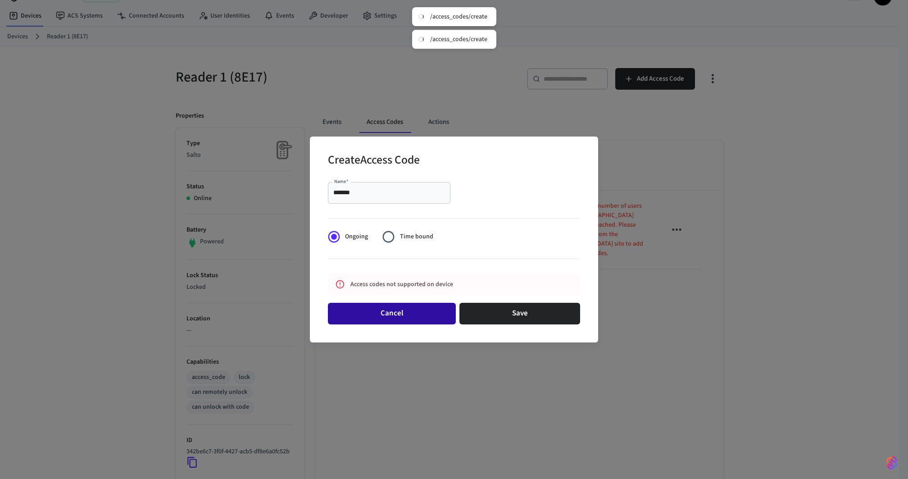
click at [397, 310] on button "Cancel" at bounding box center [392, 314] width 128 height 22
